Goal: Transaction & Acquisition: Purchase product/service

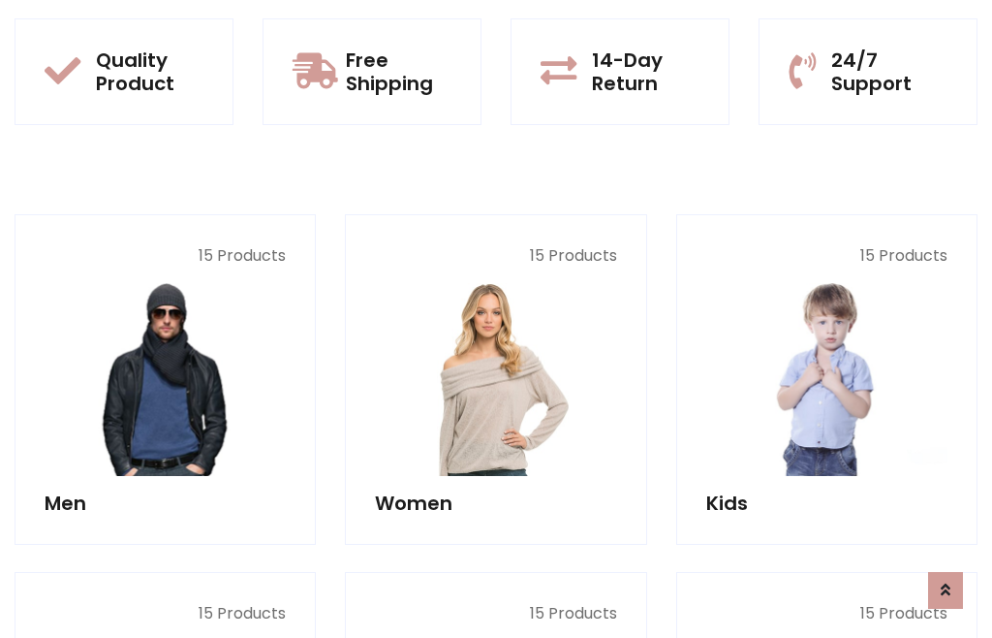
scroll to position [1578, 0]
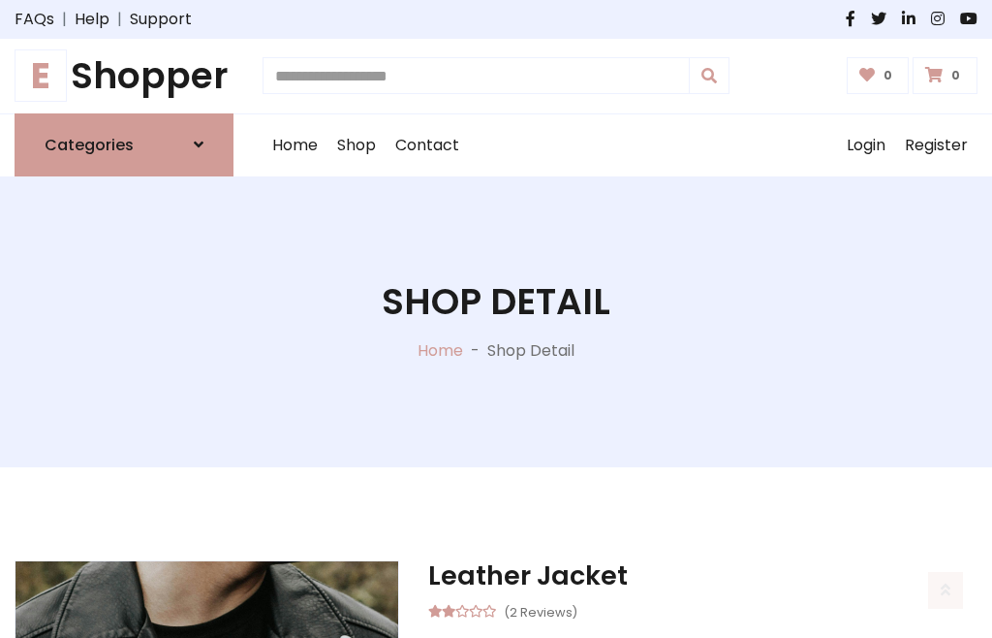
click at [124, 76] on h1 "E Shopper" at bounding box center [124, 76] width 219 height 44
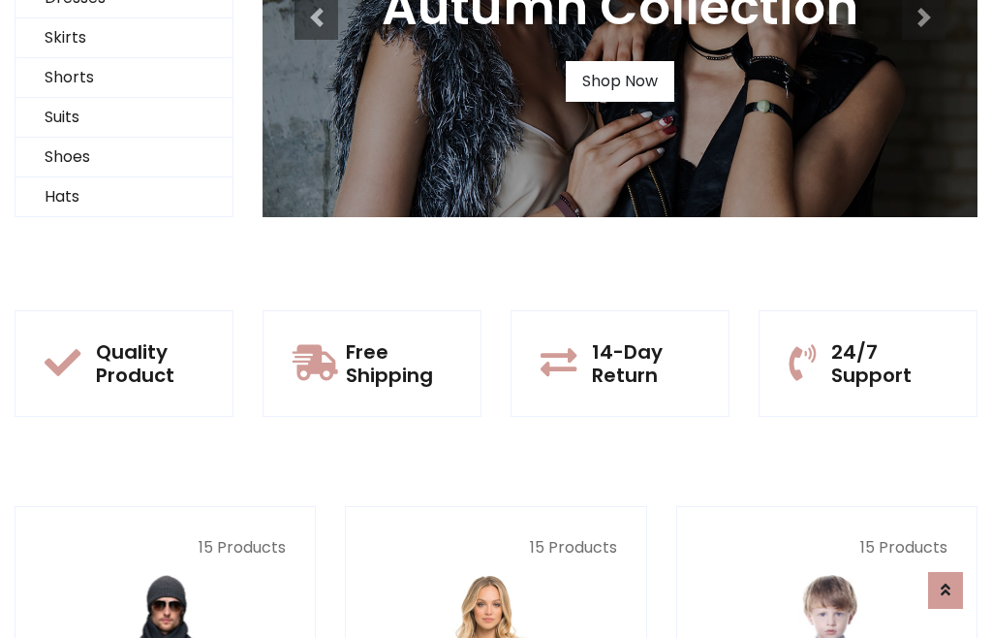
scroll to position [187, 0]
